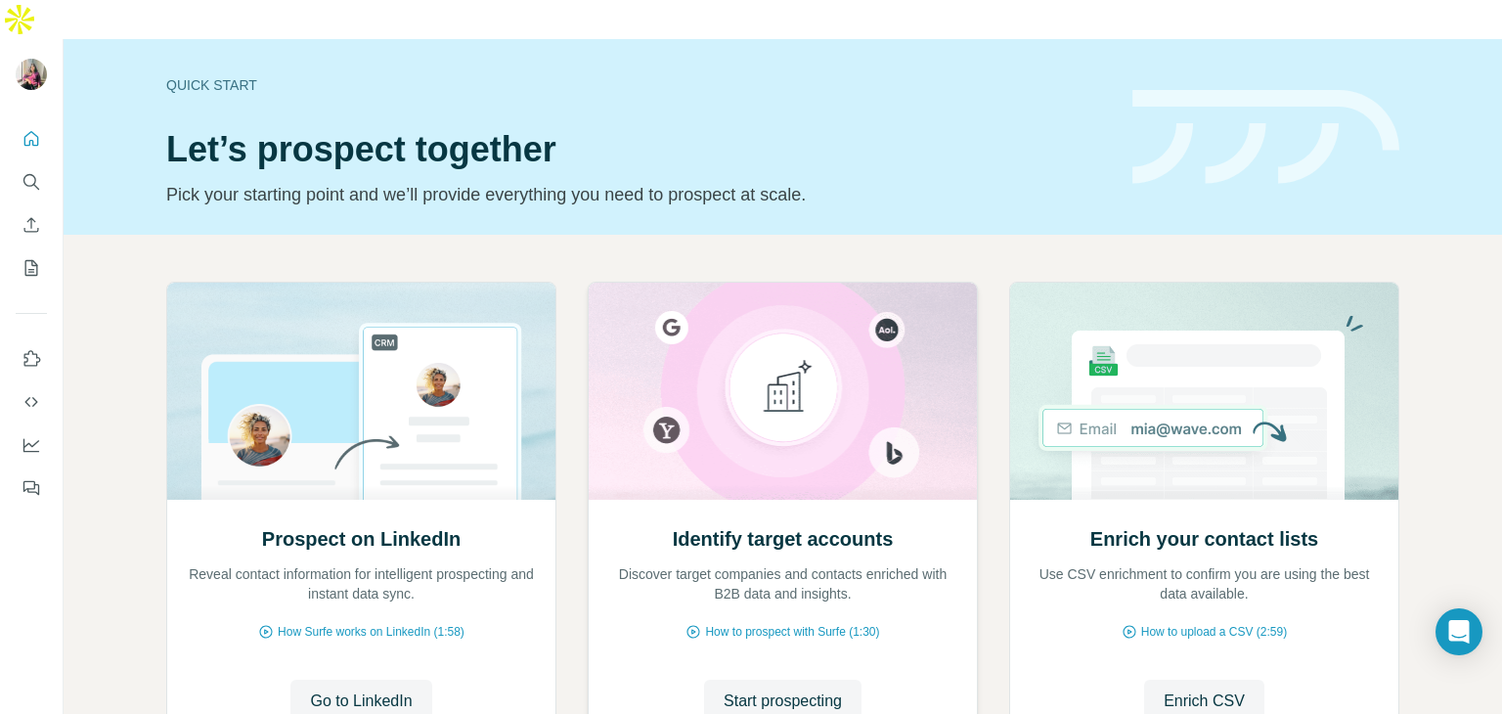
scroll to position [131, 0]
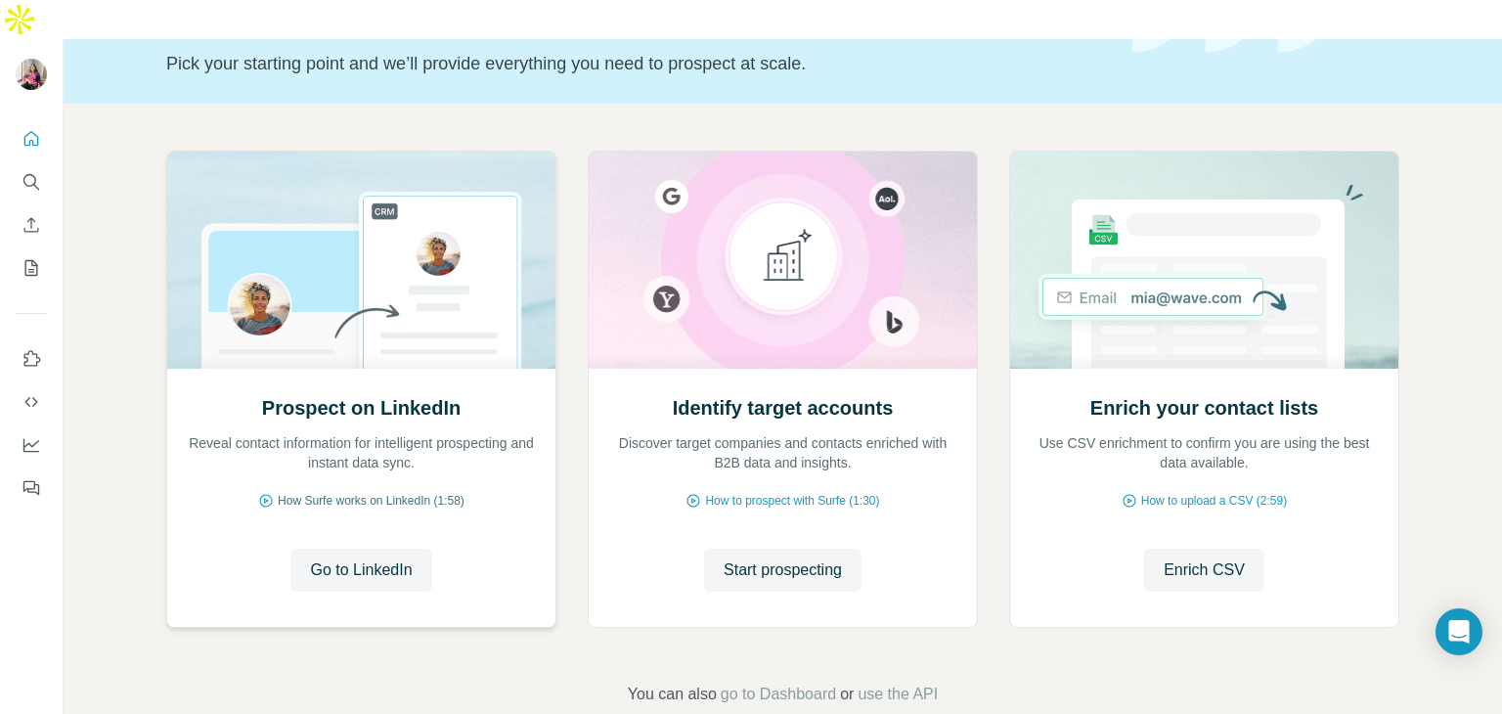
click at [394, 492] on span "How Surfe works on LinkedIn (1:58)" at bounding box center [371, 501] width 187 height 18
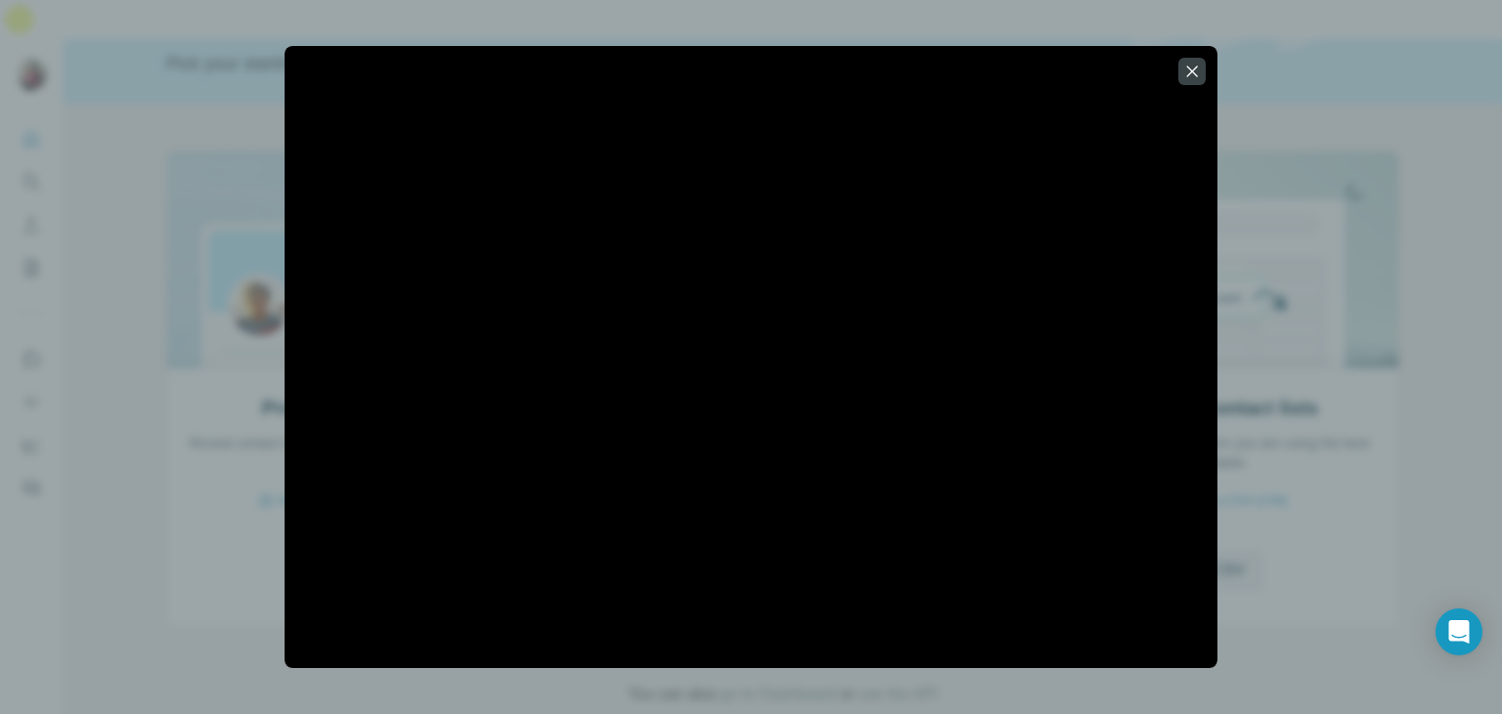
click at [1303, 355] on div at bounding box center [751, 357] width 1502 height 714
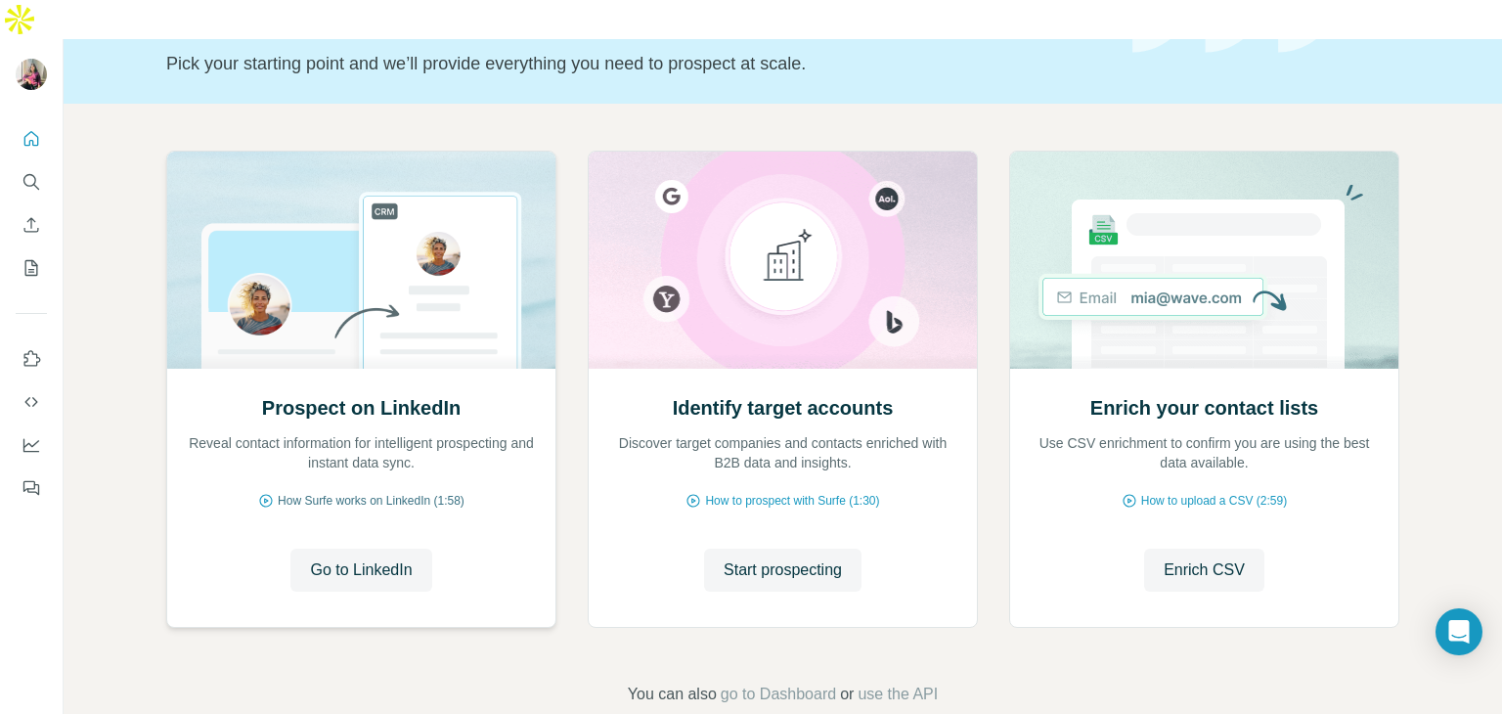
click at [430, 492] on span "How Surfe works on LinkedIn (1:58)" at bounding box center [371, 501] width 187 height 18
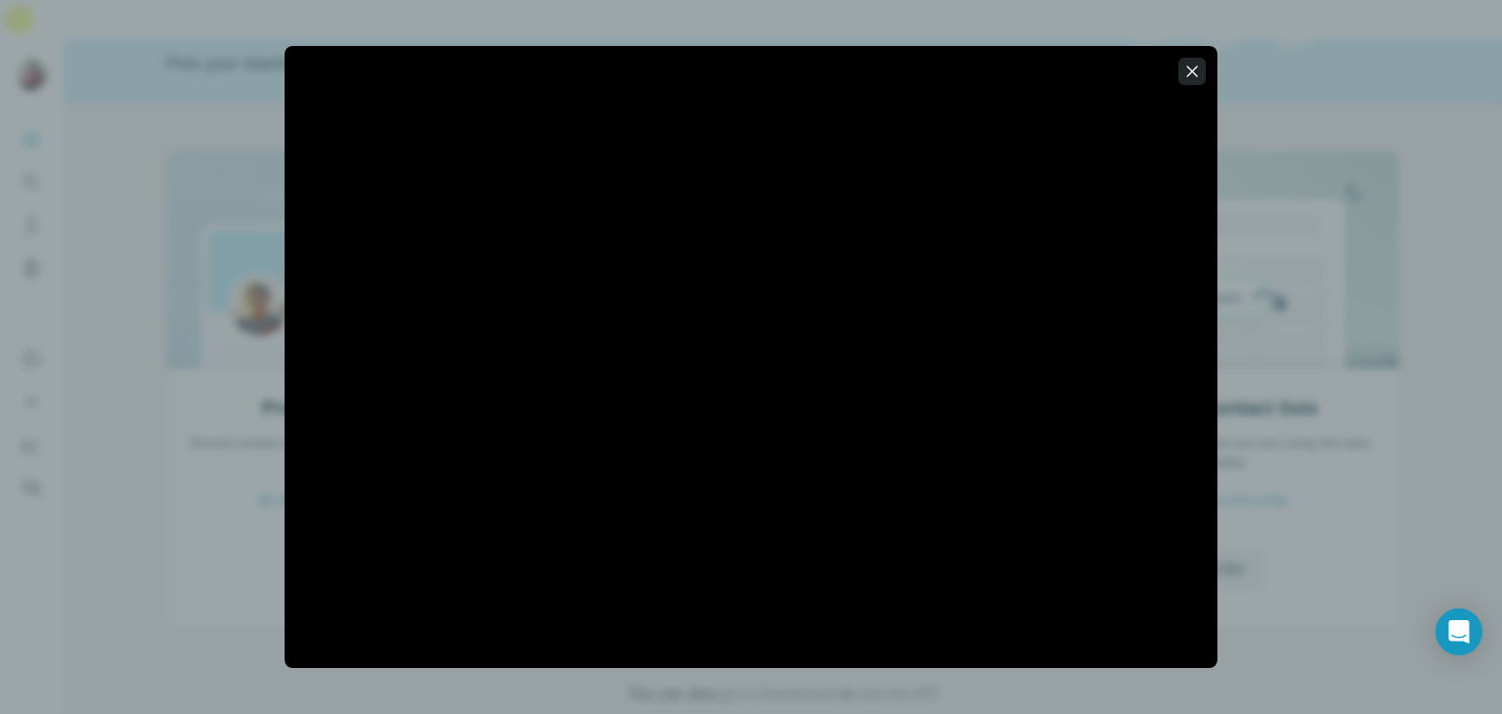
click at [1196, 77] on icon "button" at bounding box center [1192, 72] width 20 height 20
